Goal: Navigation & Orientation: Understand site structure

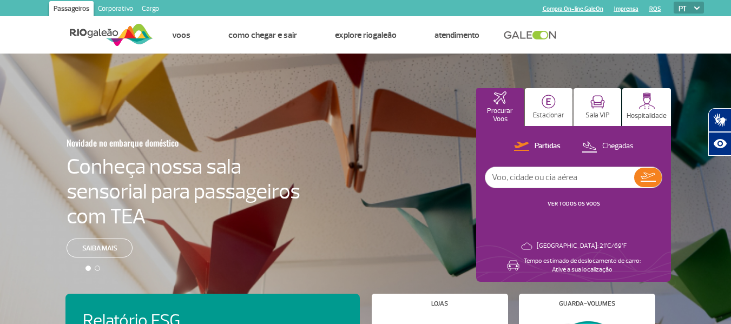
click at [630, 11] on link "Imprensa" at bounding box center [626, 8] width 24 height 7
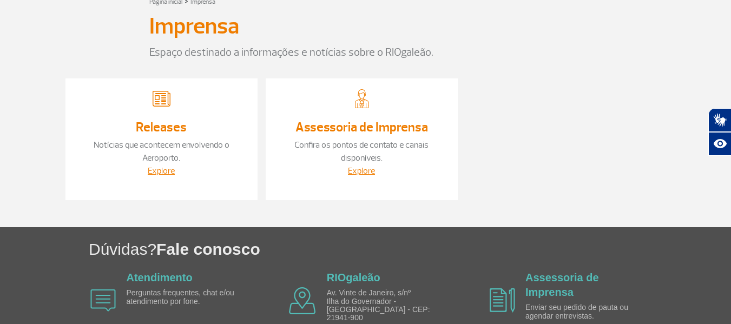
scroll to position [108, 0]
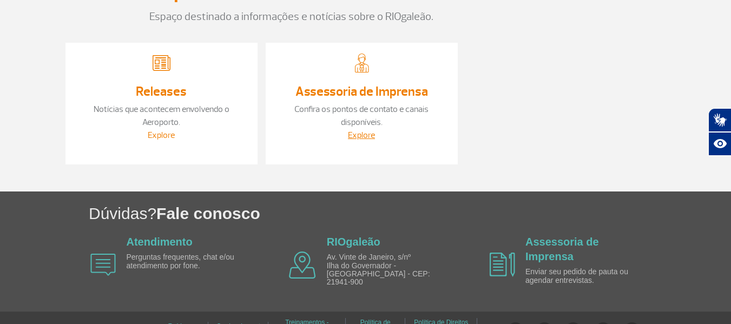
click at [157, 136] on link "Explore" at bounding box center [161, 135] width 27 height 11
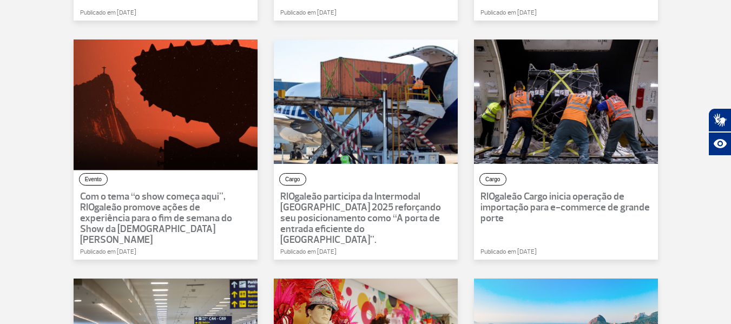
scroll to position [361, 0]
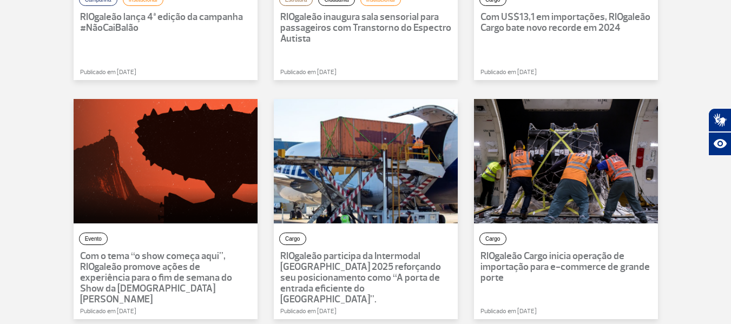
click at [28, 143] on section "Página Inicial > Imprensa > Releases Releases Campanha Institucional RIOgaleão …" at bounding box center [365, 173] width 731 height 852
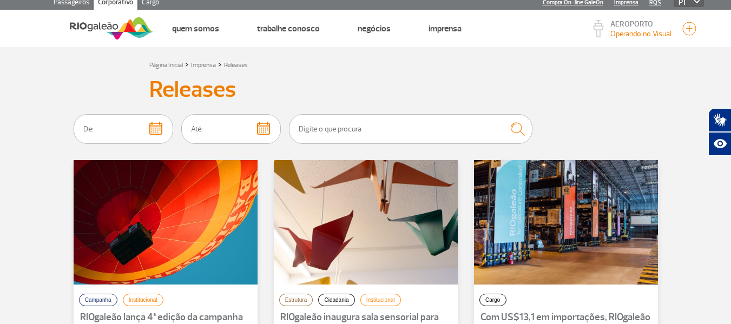
scroll to position [0, 0]
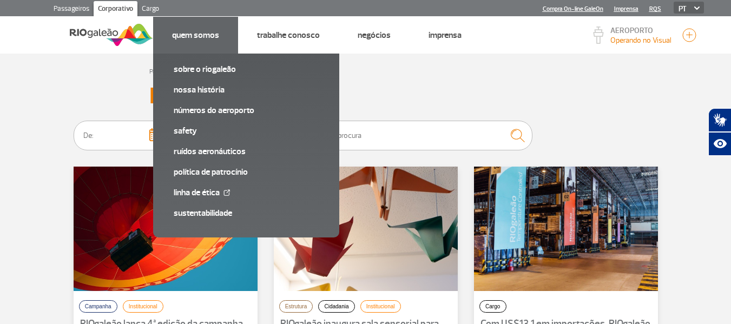
click at [215, 37] on link "Quem Somos" at bounding box center [195, 35] width 47 height 11
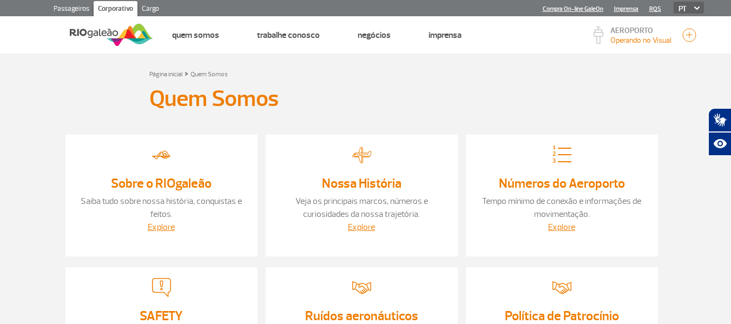
click at [111, 32] on img at bounding box center [111, 35] width 83 height 27
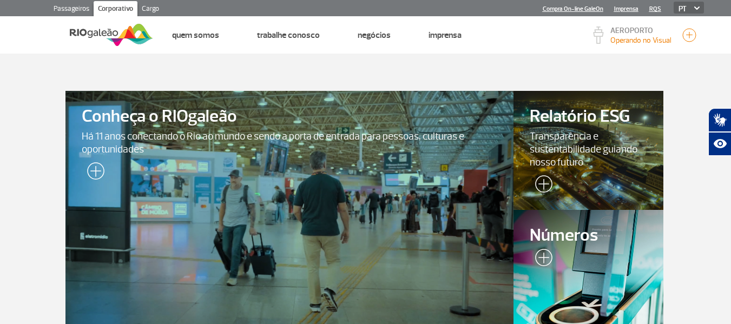
click at [108, 34] on img at bounding box center [111, 35] width 83 height 27
click at [83, 2] on link "Passageiros" at bounding box center [71, 9] width 44 height 17
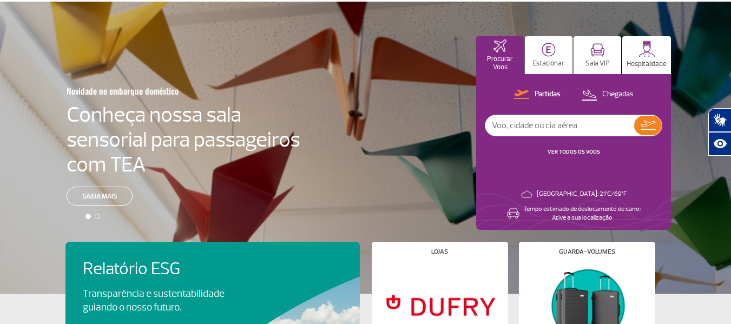
scroll to position [54, 0]
